Goal: Find specific page/section: Find specific page/section

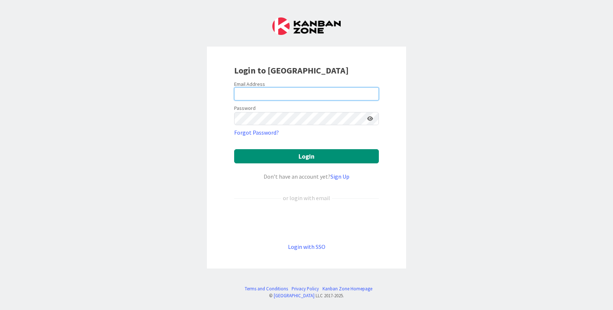
click at [259, 93] on input "email" at bounding box center [306, 93] width 145 height 13
type input "[EMAIL_ADDRESS][DOMAIN_NAME]"
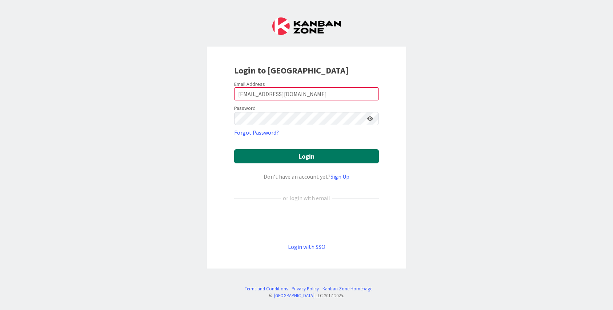
click at [306, 156] on button "Login" at bounding box center [306, 156] width 145 height 14
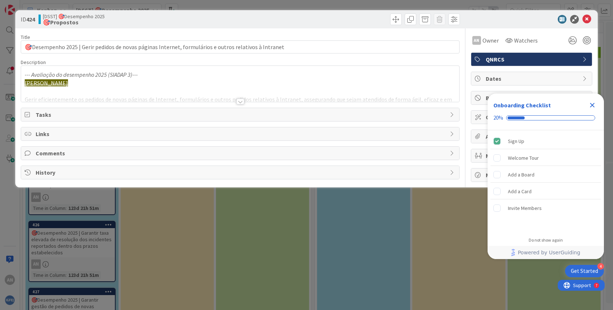
click at [593, 102] on icon "Close Checklist" at bounding box center [592, 105] width 9 height 9
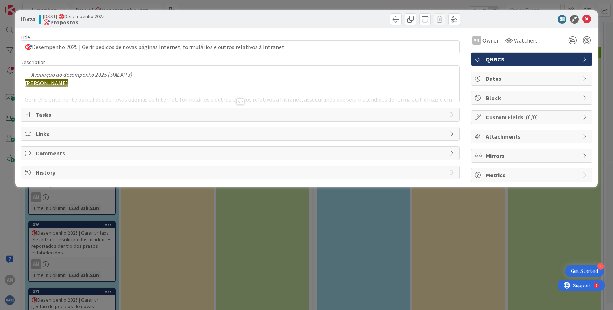
click at [60, 199] on div "ID 424 [DSST] 🎯Desempenho 2025 🎯Propostos Title 102 / 128 🎯Desempenho 2025 | Ge…" at bounding box center [306, 155] width 613 height 310
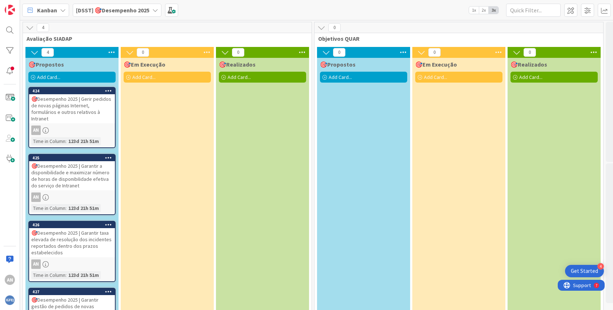
click at [58, 106] on div "🎯Desempenho 2025 | Gerir pedidos de novas páginas Internet, formulários e outro…" at bounding box center [72, 108] width 86 height 29
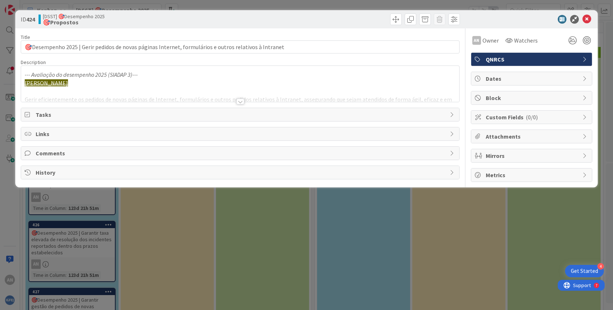
click at [239, 102] on div at bounding box center [240, 102] width 8 height 6
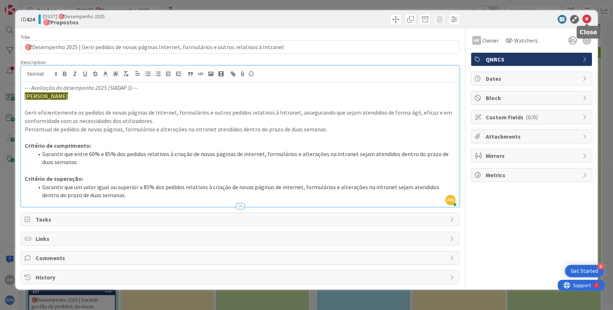
click at [586, 17] on icon at bounding box center [587, 19] width 9 height 9
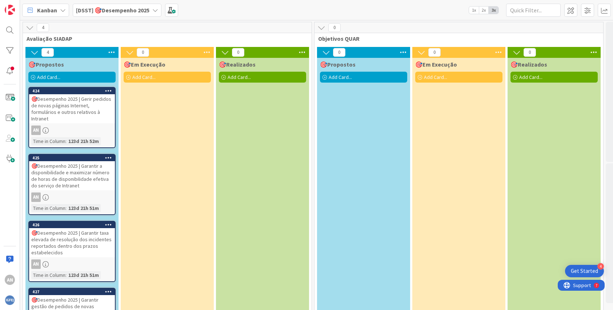
scroll to position [58, 0]
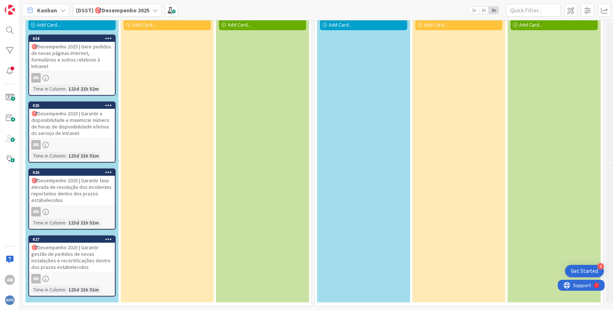
drag, startPoint x: 611, startPoint y: 200, endPoint x: 36, endPoint y: 0, distance: 608.2
click at [71, 255] on div "🎯Desempenho 2025 | Garantir gestão de pedidos de novas instalações e recertific…" at bounding box center [72, 257] width 86 height 29
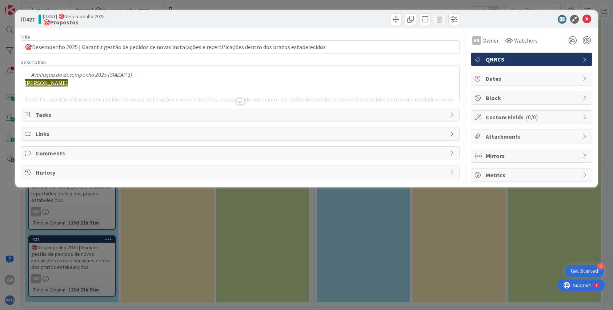
click at [240, 99] on div at bounding box center [240, 102] width 8 height 6
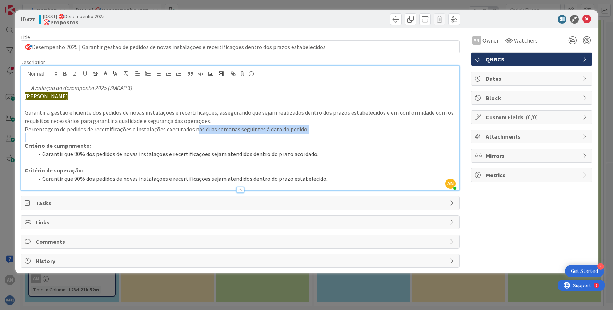
drag, startPoint x: 193, startPoint y: 128, endPoint x: 303, endPoint y: 135, distance: 109.7
click at [303, 135] on div "--- Avaliação do desempenho 2025 (SIADAP 3)--- Anabela Nave Garantir a gestão e…" at bounding box center [240, 136] width 438 height 108
click at [586, 19] on icon at bounding box center [587, 19] width 9 height 9
